Goal: Navigation & Orientation: Find specific page/section

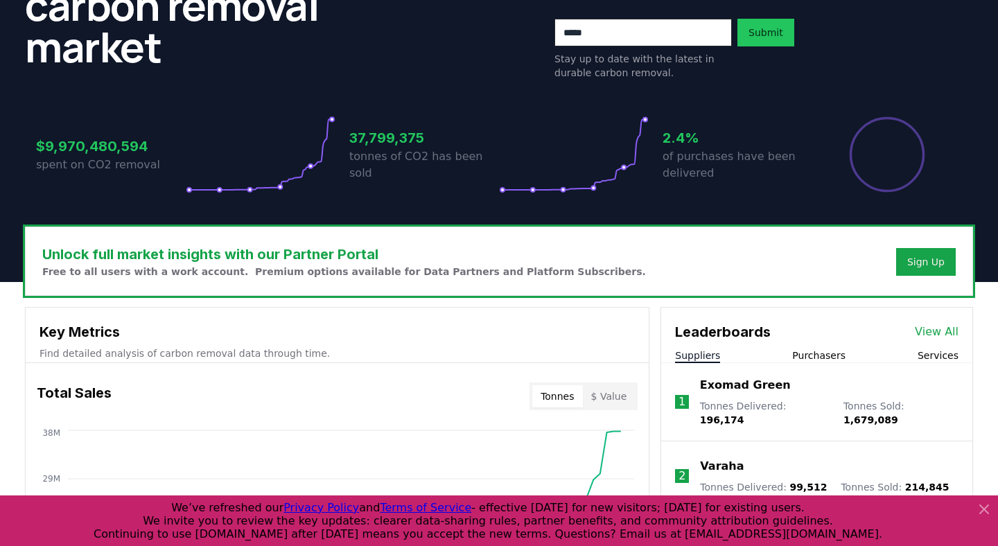
scroll to position [211, 0]
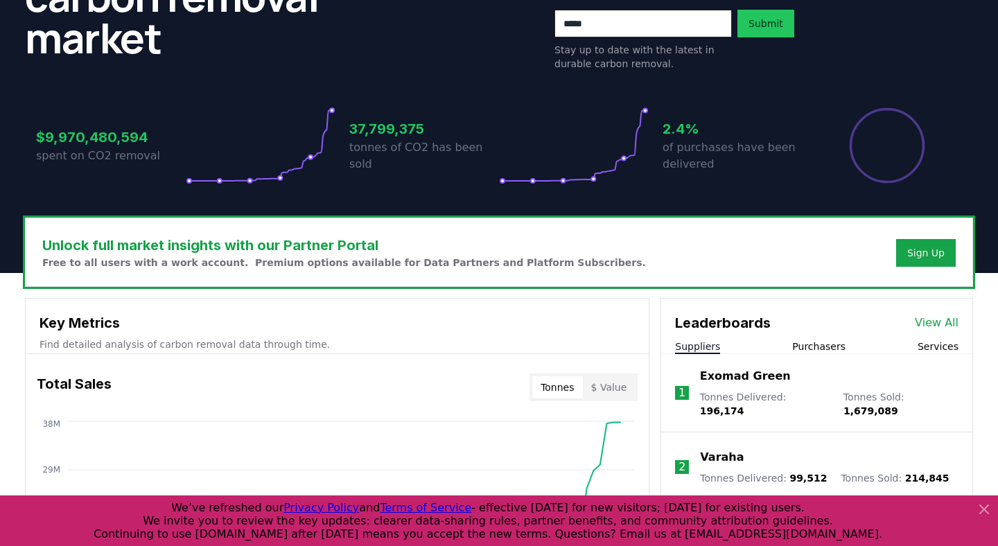
click at [982, 510] on icon at bounding box center [984, 509] width 8 height 8
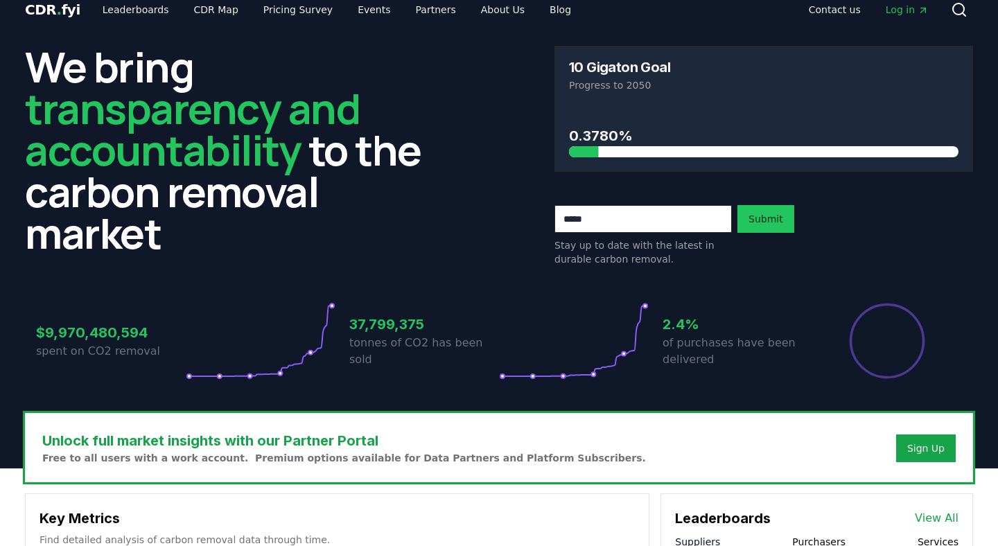
scroll to position [0, 0]
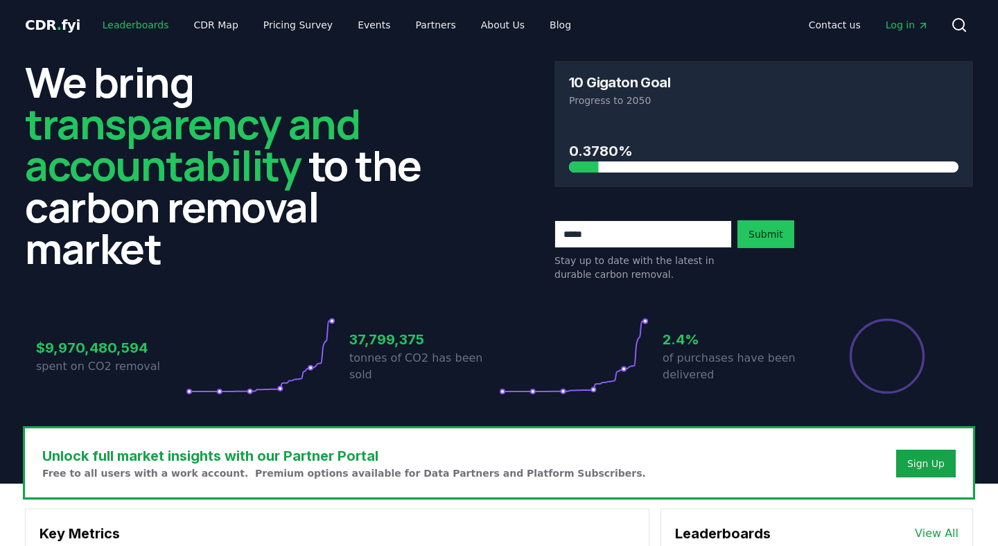
click at [133, 24] on link "Leaderboards" at bounding box center [136, 24] width 89 height 25
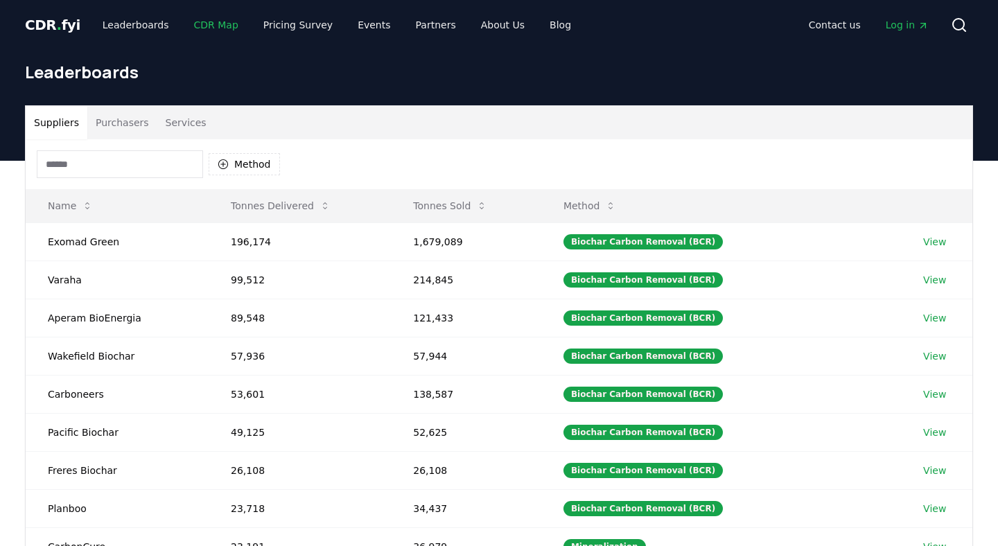
click at [207, 17] on link "CDR Map" at bounding box center [216, 24] width 67 height 25
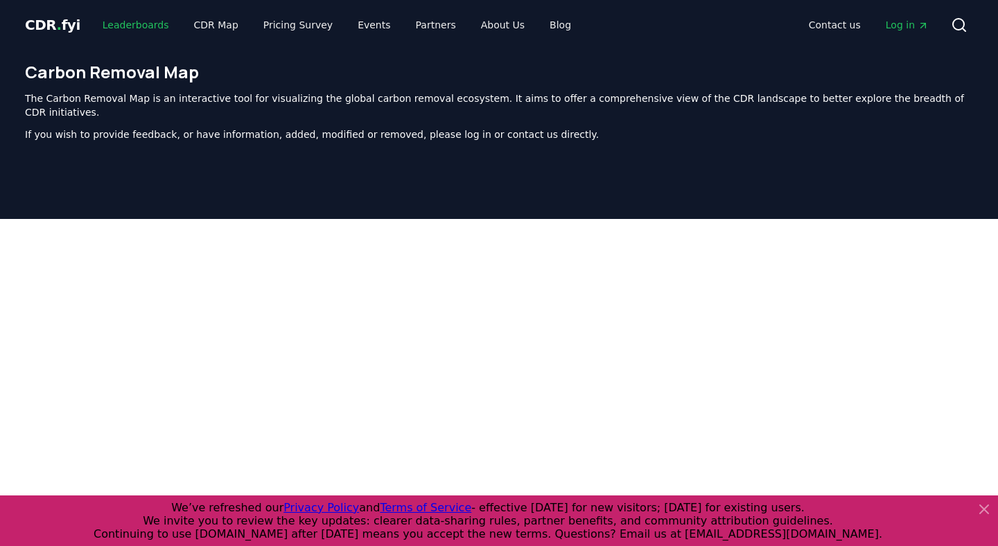
click at [146, 30] on link "Leaderboards" at bounding box center [136, 24] width 89 height 25
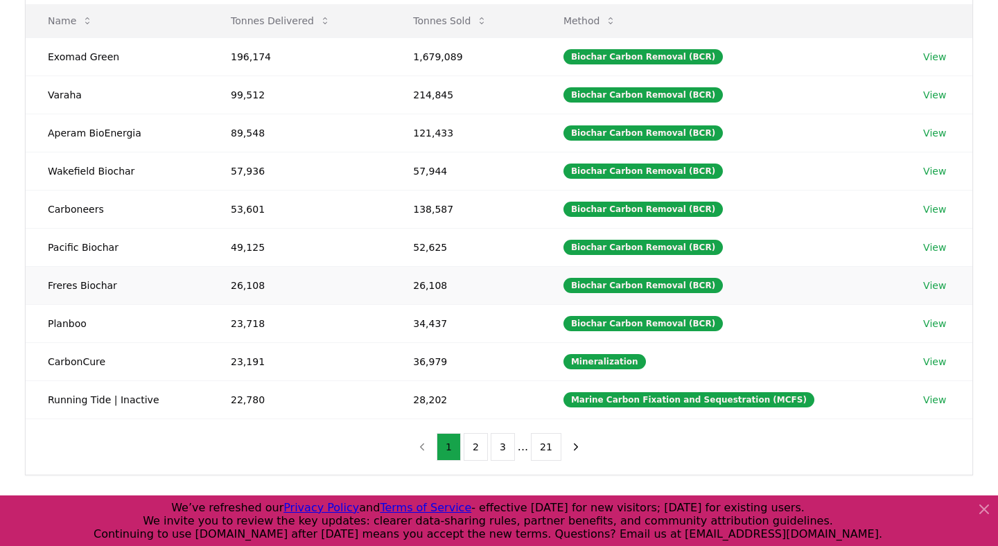
scroll to position [189, 0]
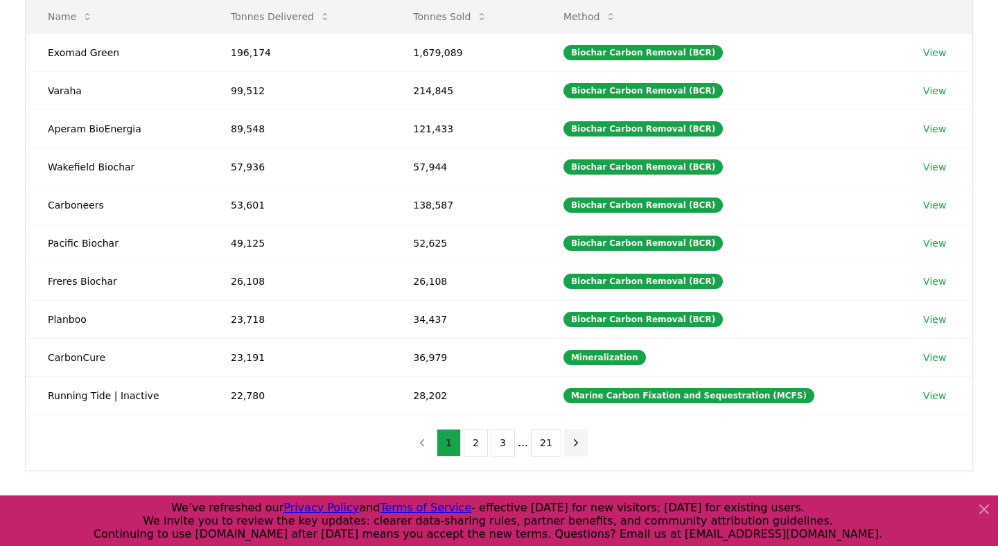
click at [571, 442] on icon "next page" at bounding box center [576, 443] width 12 height 12
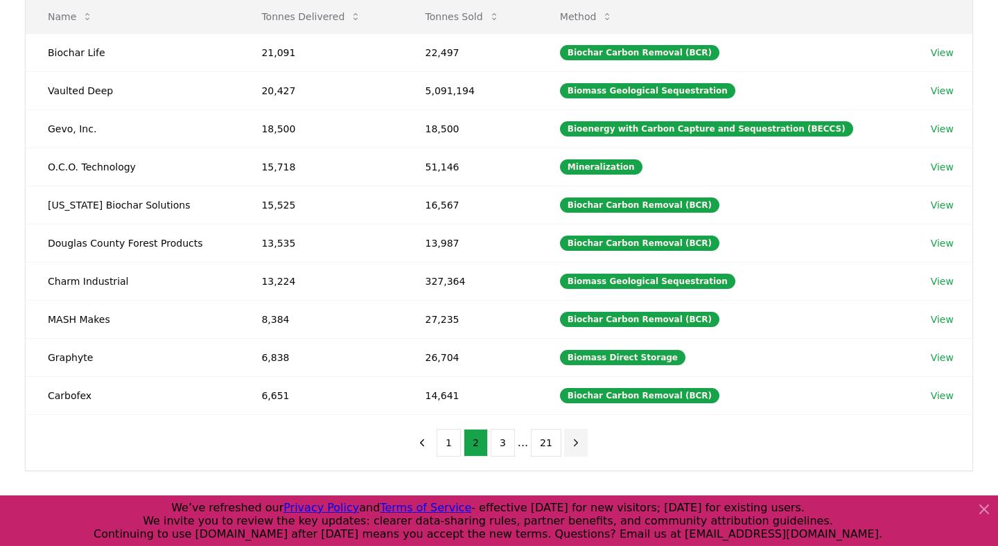
click at [571, 441] on icon "next page" at bounding box center [576, 443] width 12 height 12
